Goal: Information Seeking & Learning: Learn about a topic

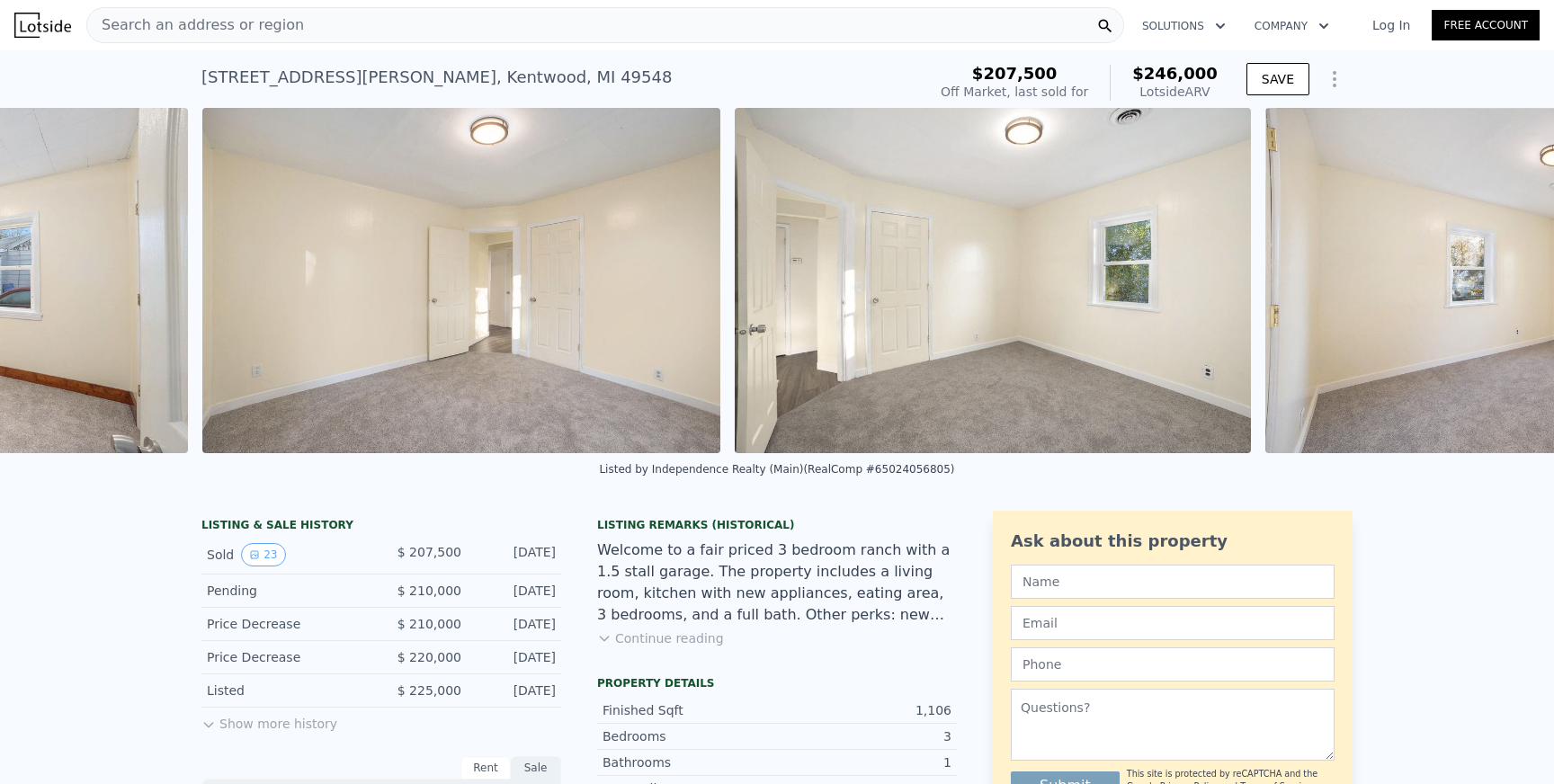
scroll to position [0, 11502]
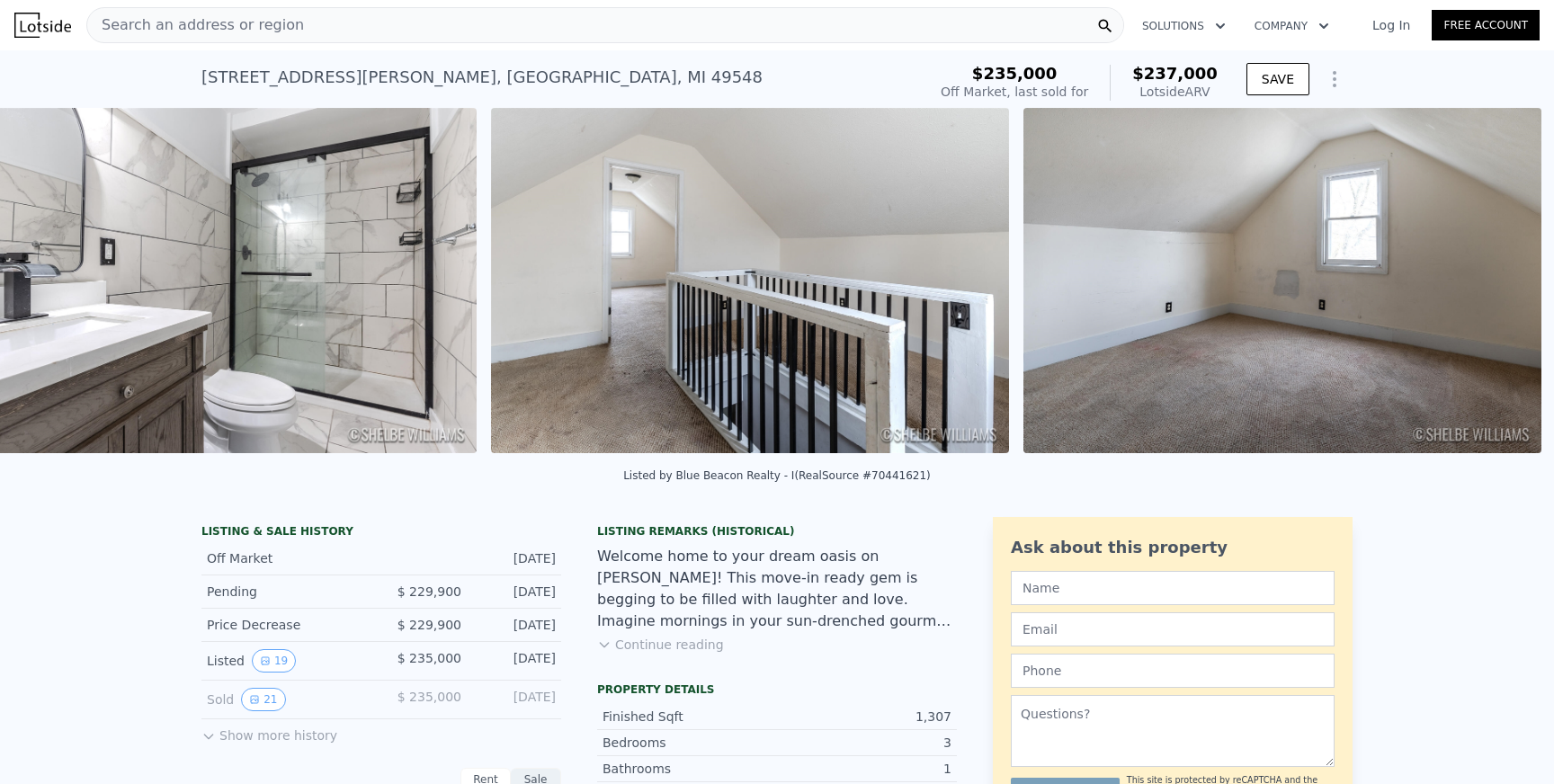
scroll to position [0, 6147]
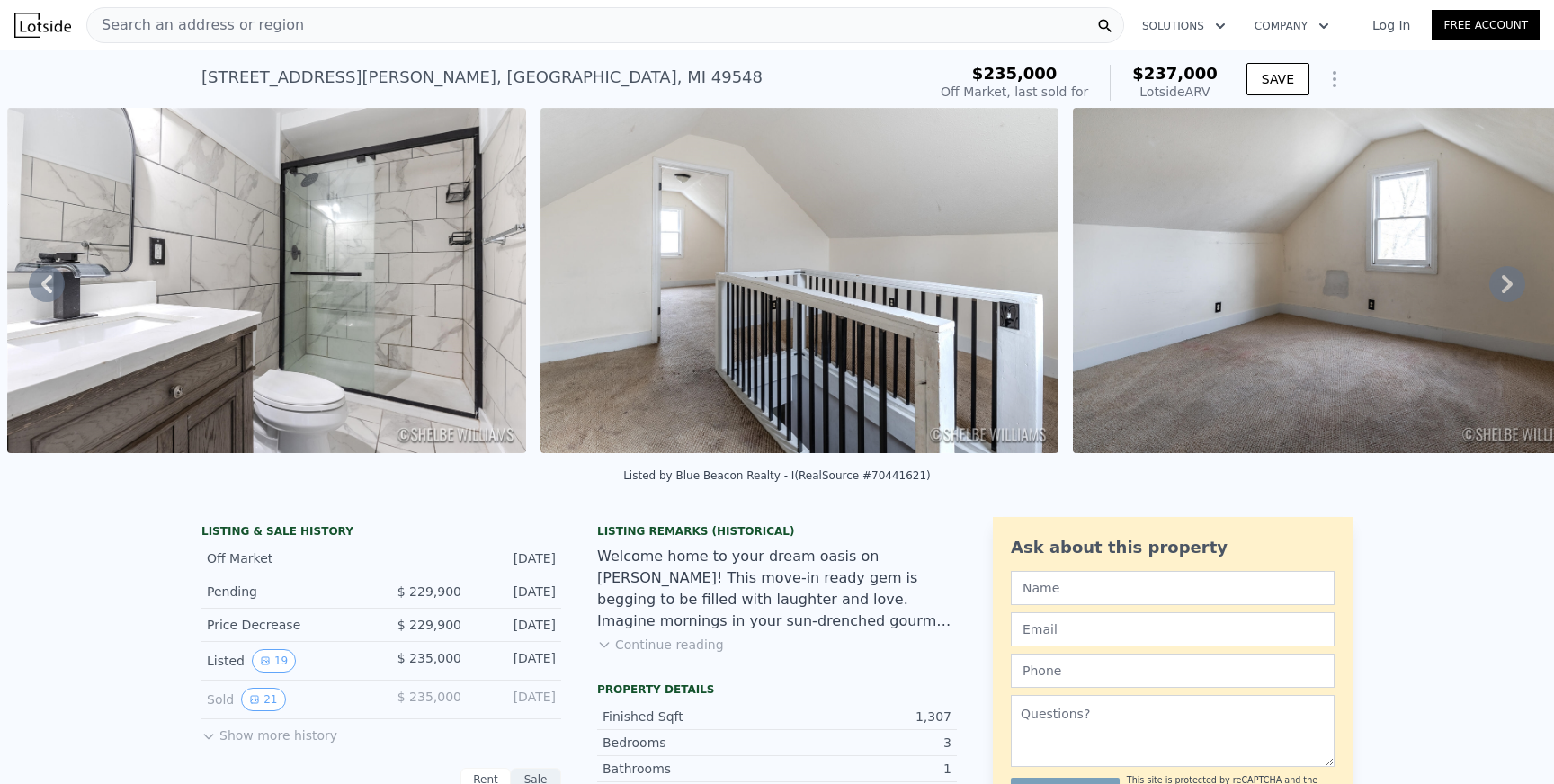
click at [674, 642] on button "Continue reading" at bounding box center [659, 644] width 127 height 18
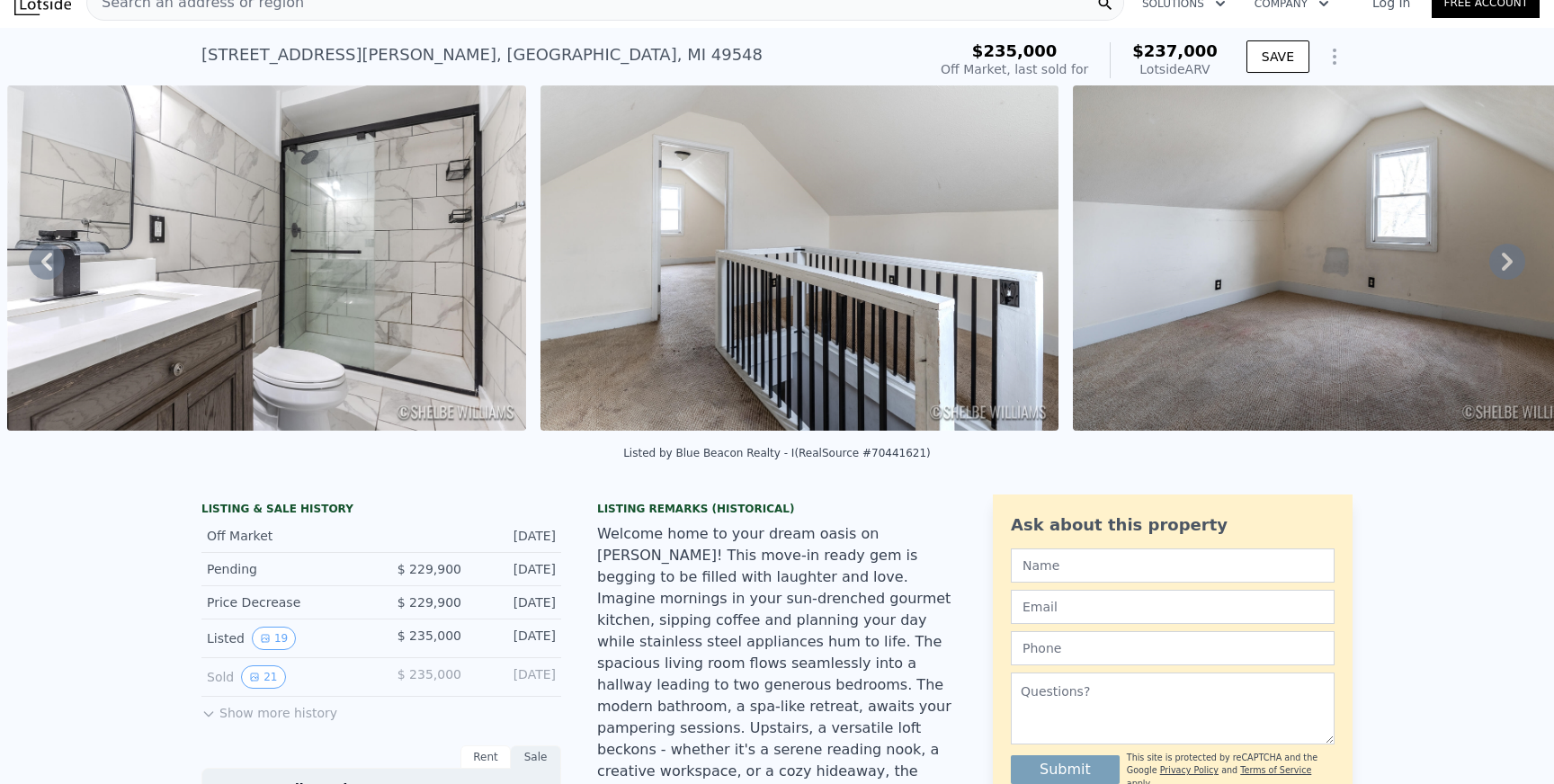
scroll to position [0, 0]
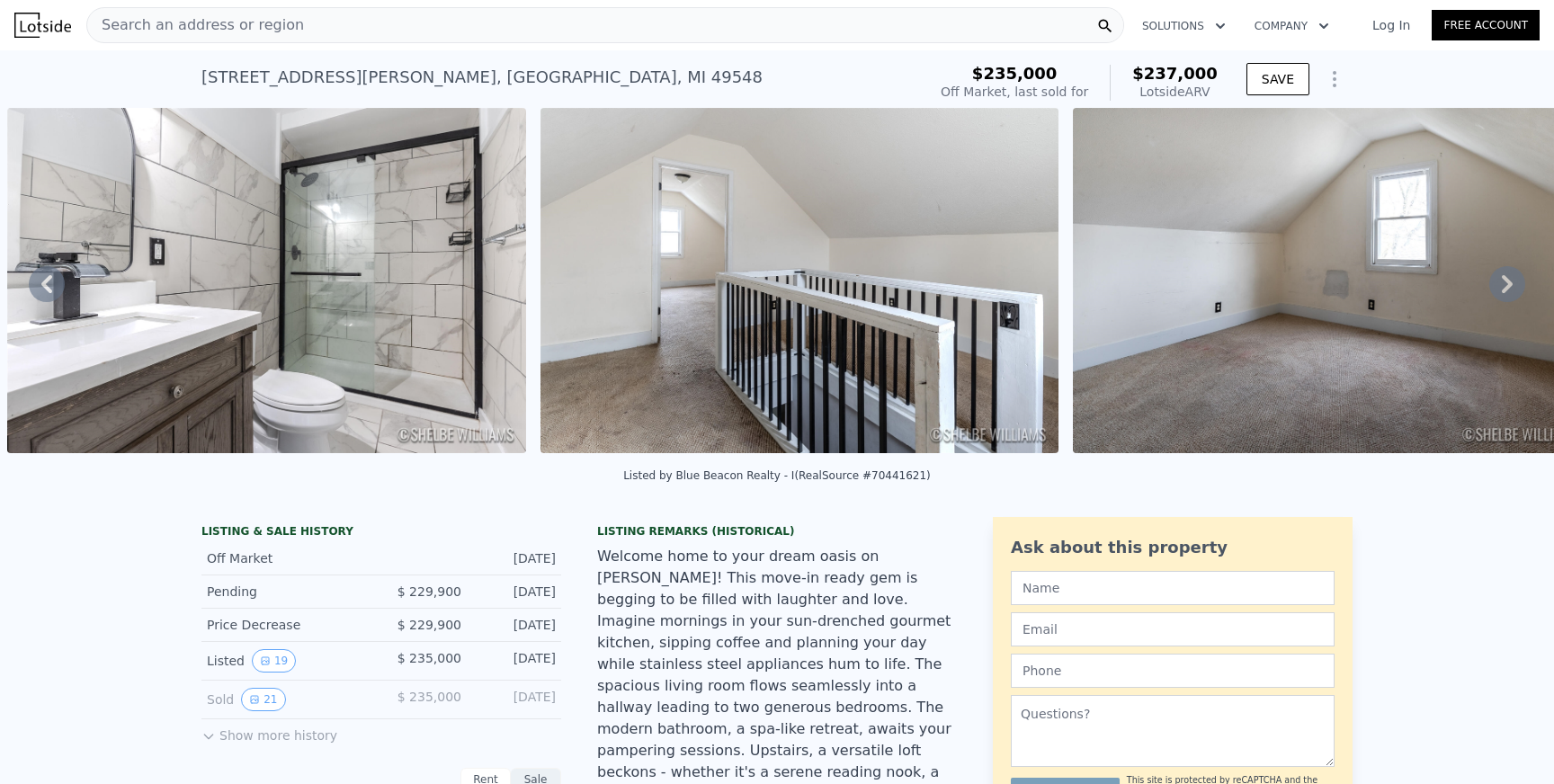
click at [1510, 283] on icon at bounding box center [1506, 284] width 10 height 18
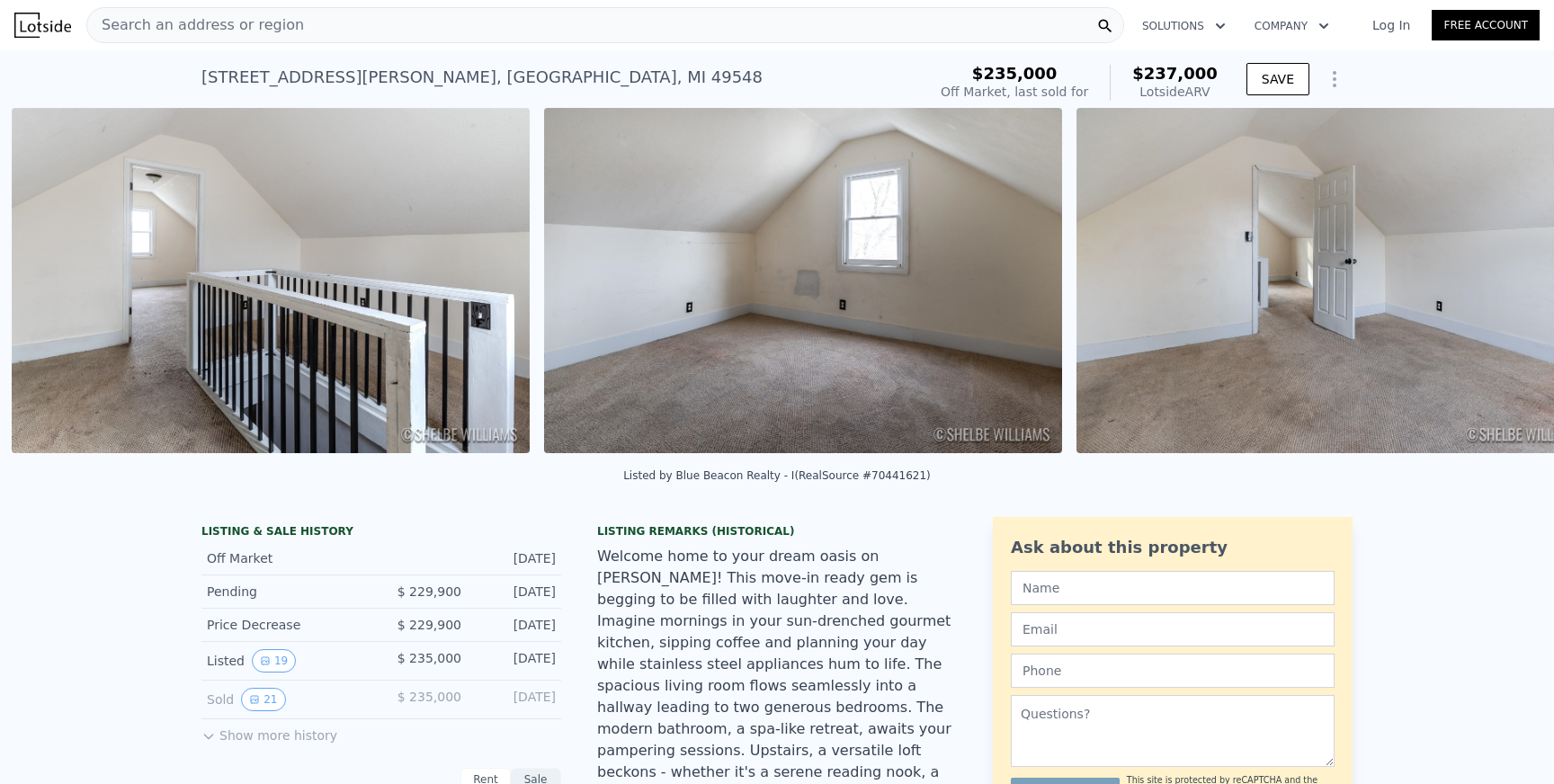
scroll to position [0, 6679]
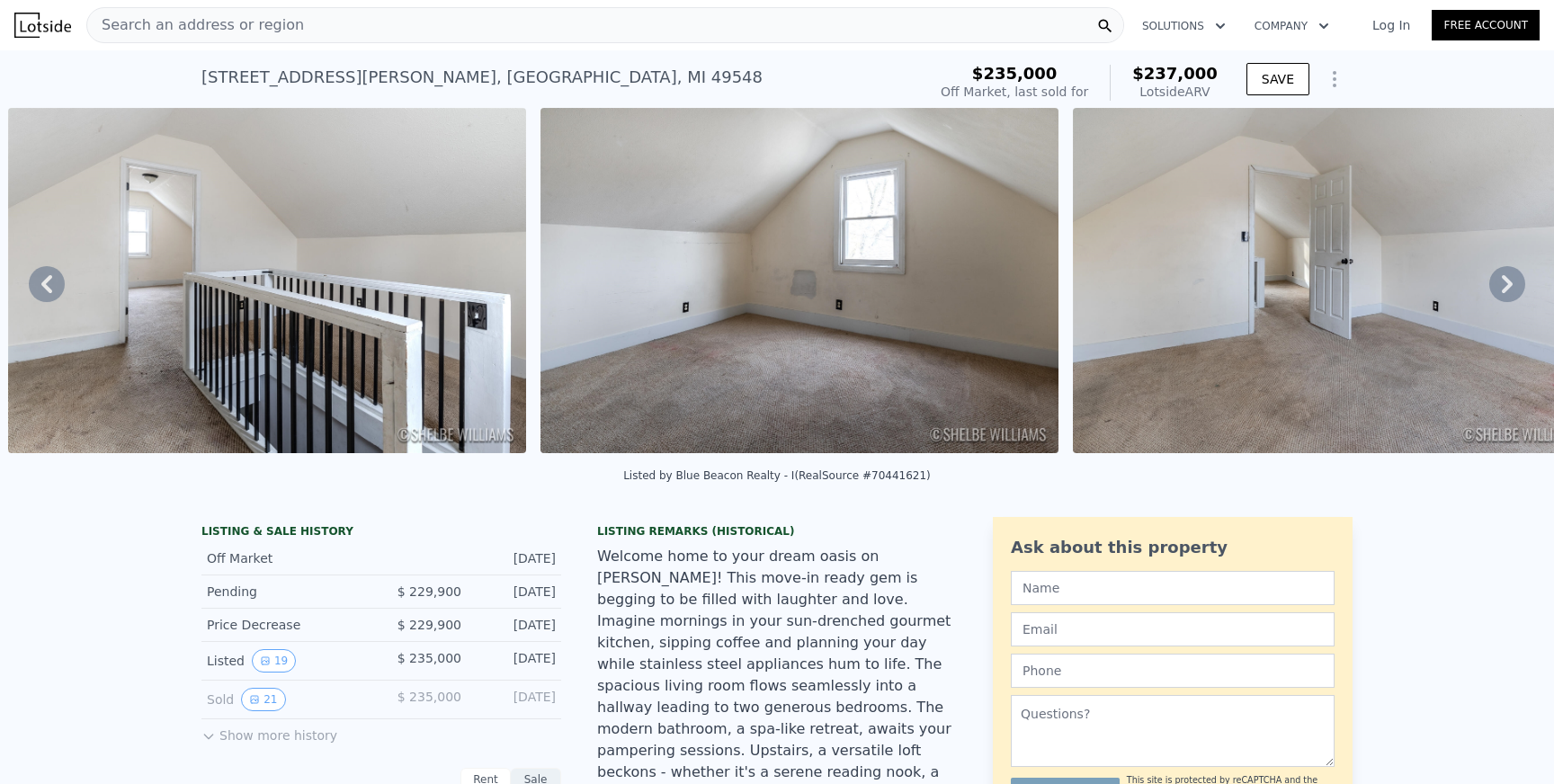
click at [803, 288] on img at bounding box center [799, 280] width 518 height 345
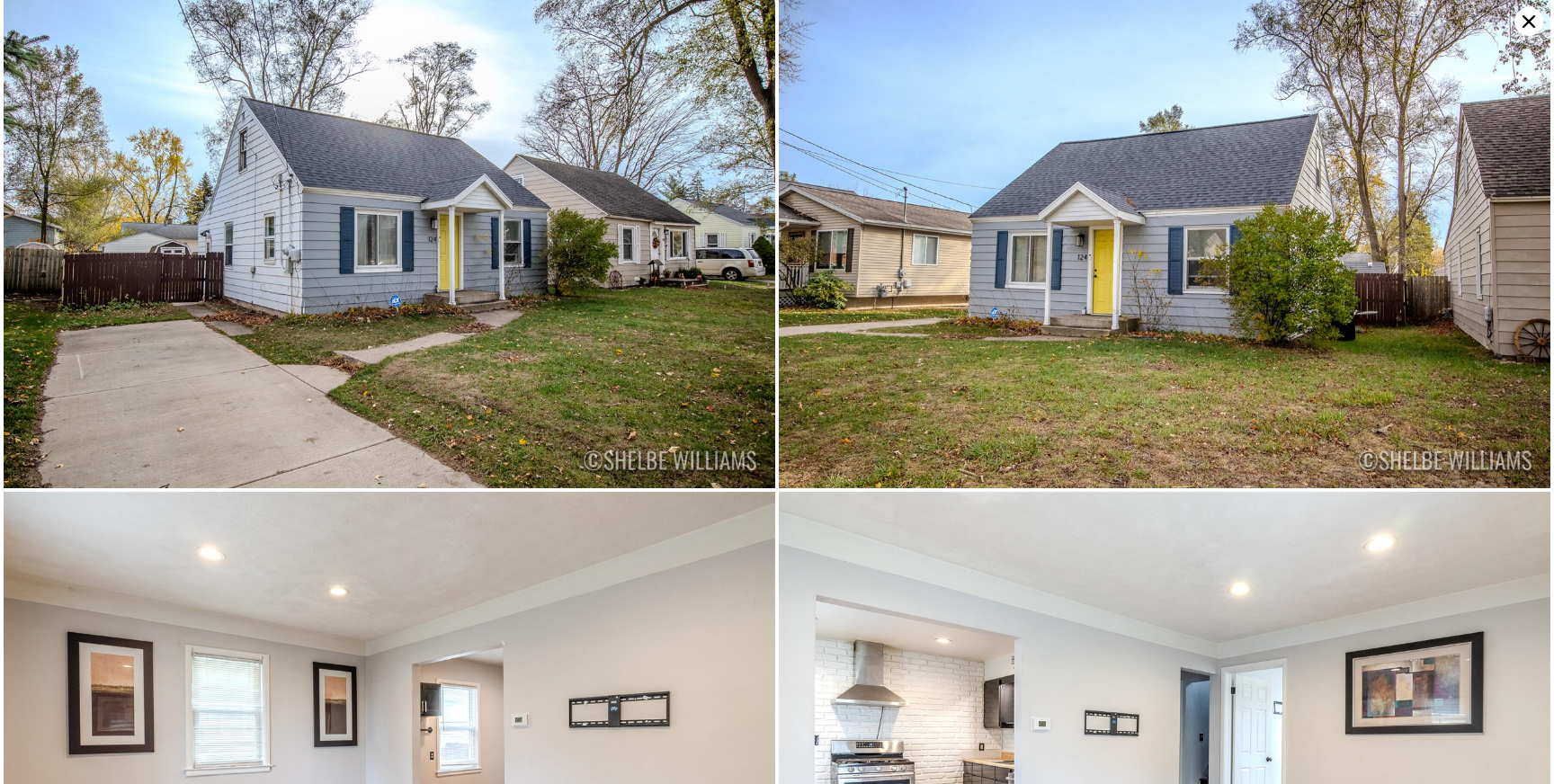
scroll to position [0, 0]
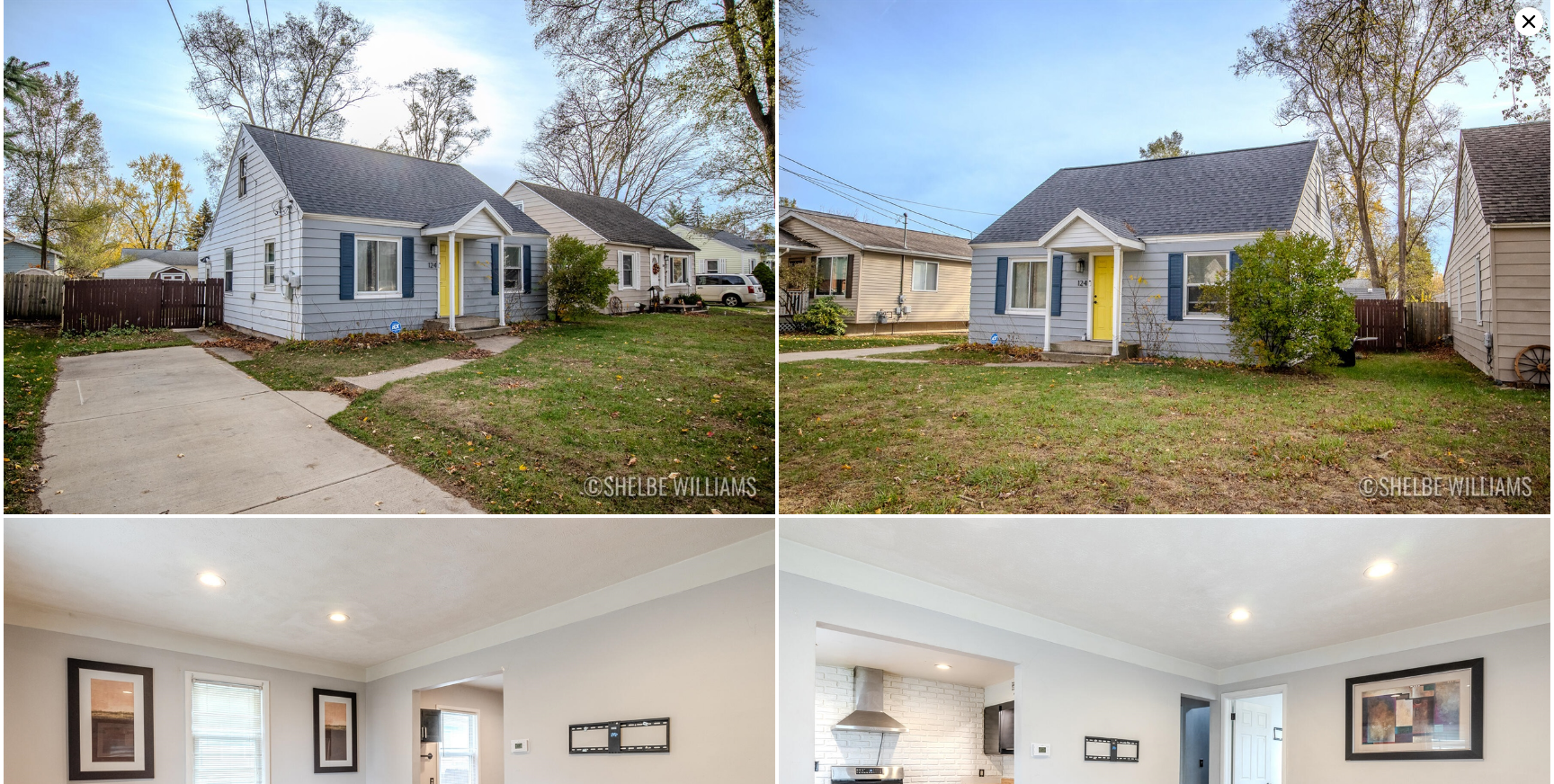
click at [1524, 27] on icon at bounding box center [1528, 22] width 29 height 29
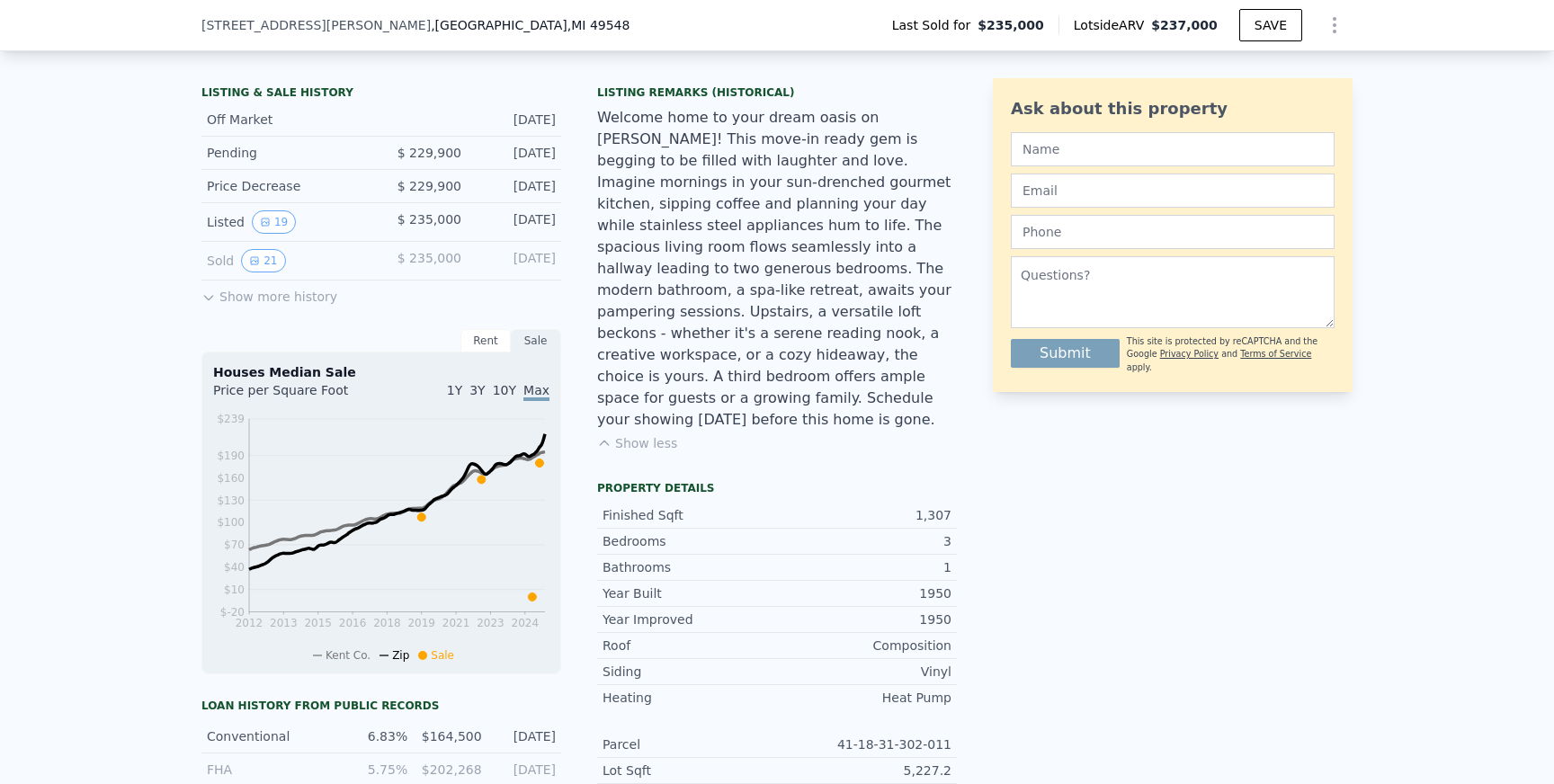
scroll to position [436, 0]
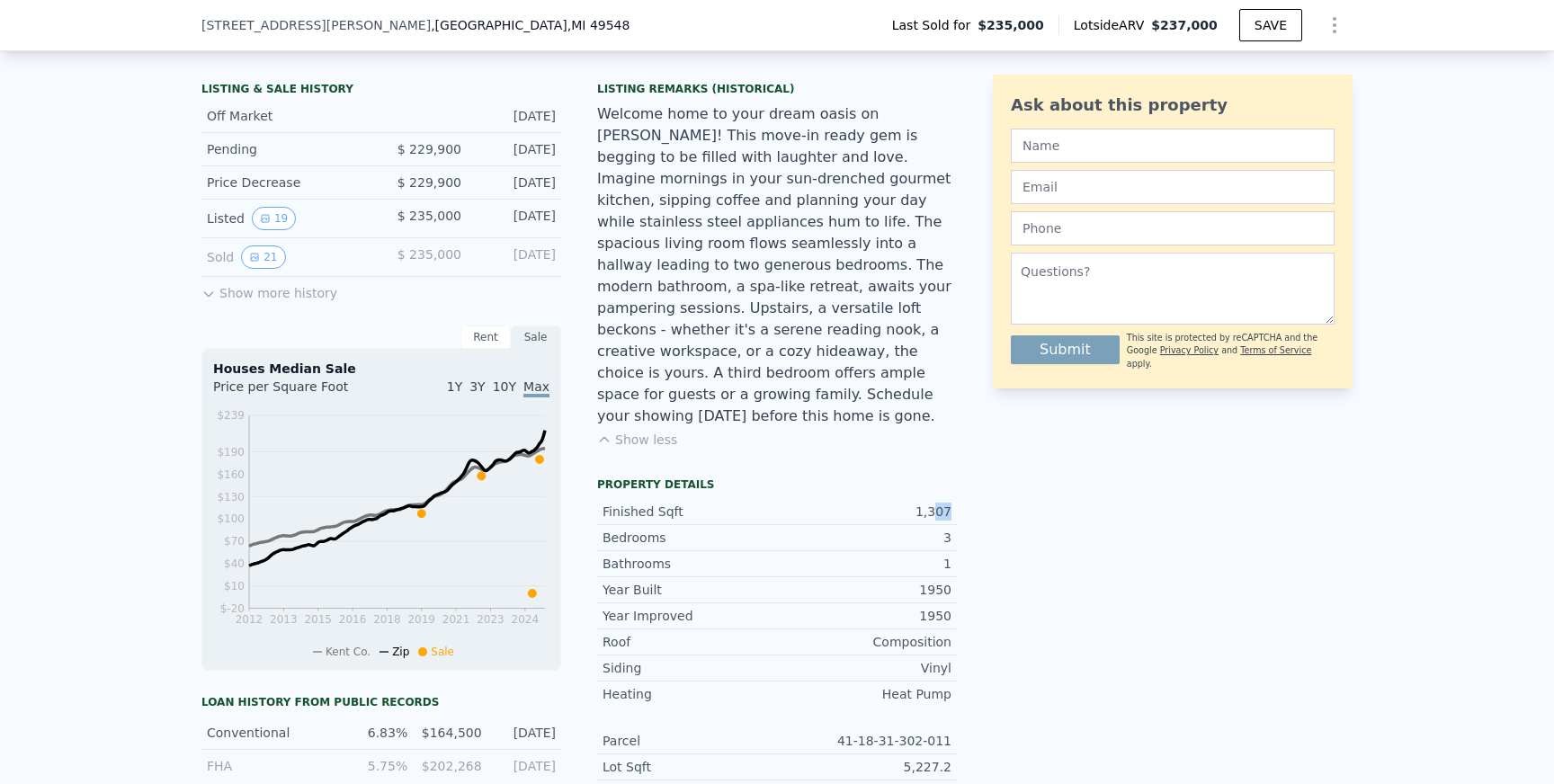
drag, startPoint x: 934, startPoint y: 486, endPoint x: 966, endPoint y: 487, distance: 32.0
click at [966, 487] on div "LISTING & SALE HISTORY Off Market Dec 31, 2024 Pending $ 229,900 Dec 31, 2024 P…" at bounding box center [777, 542] width 1151 height 937
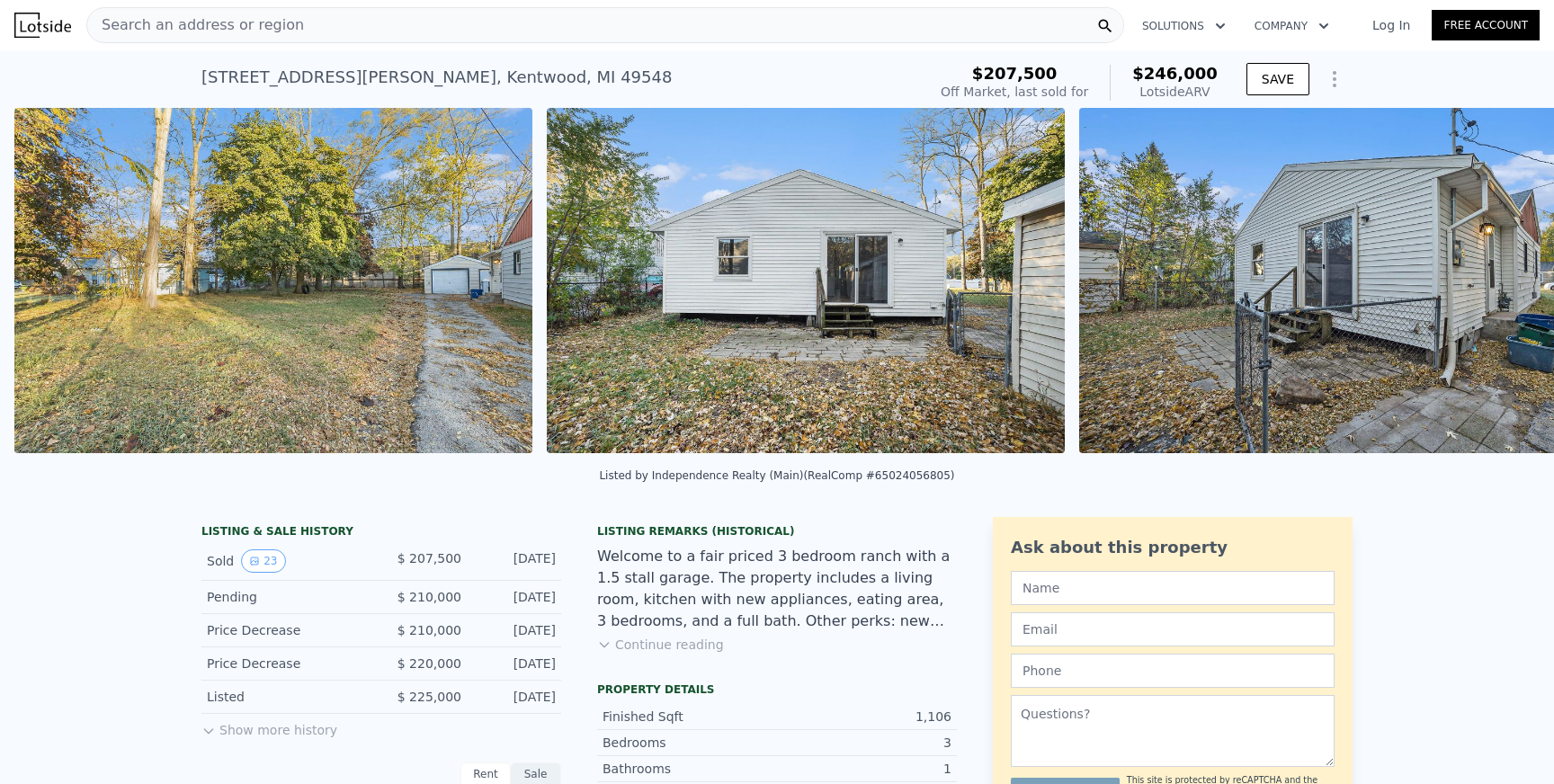
scroll to position [0, 2418]
